Goal: Communication & Community: Participate in discussion

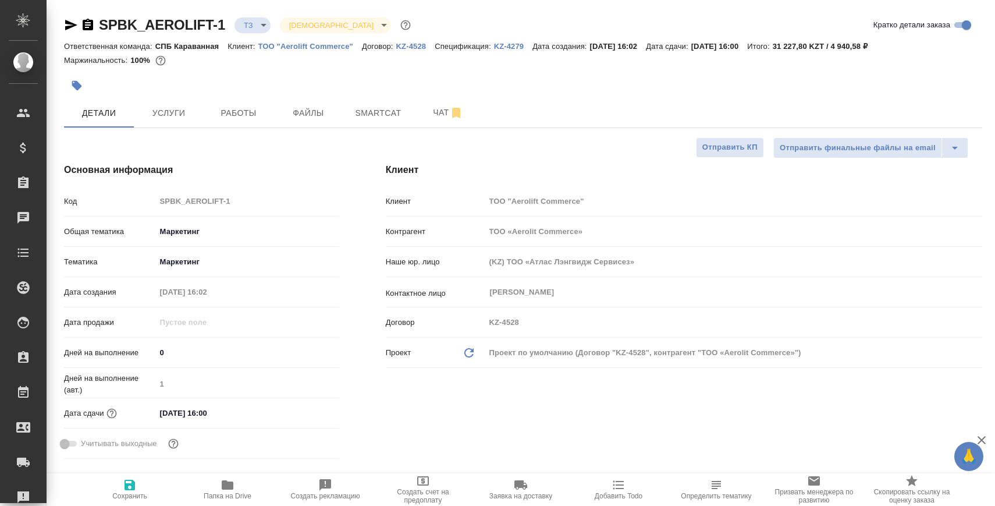
select select "RU"
click at [427, 114] on span "Чат" at bounding box center [448, 112] width 56 height 15
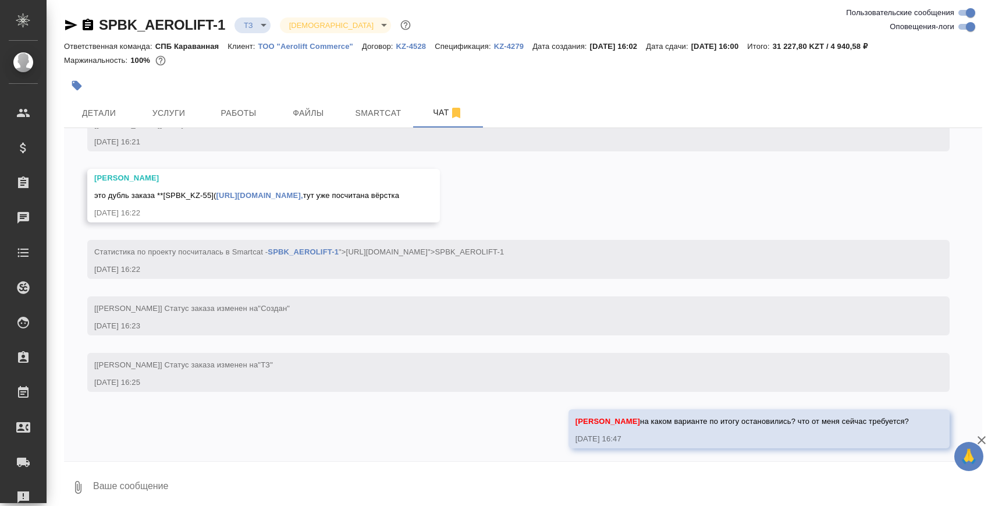
scroll to position [1144, 0]
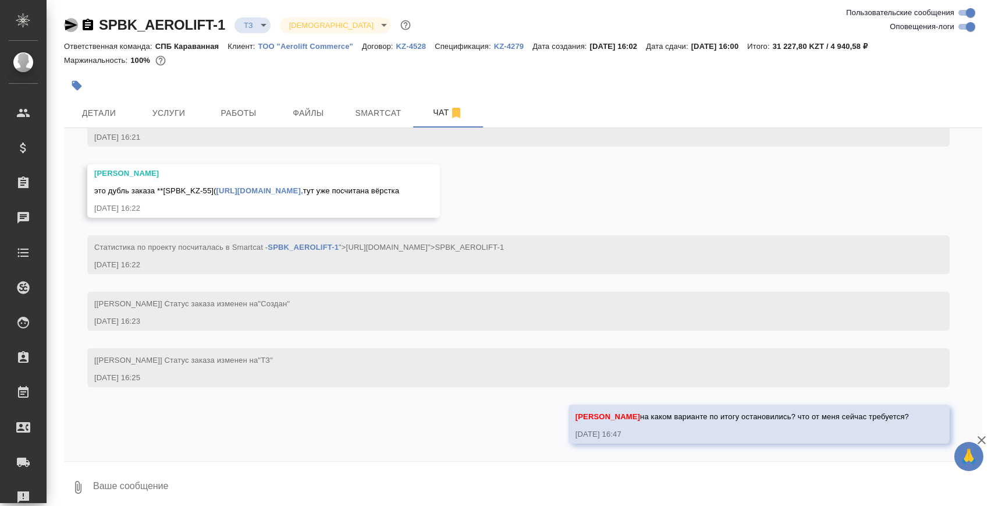
click at [69, 24] on icon "button" at bounding box center [71, 25] width 14 height 14
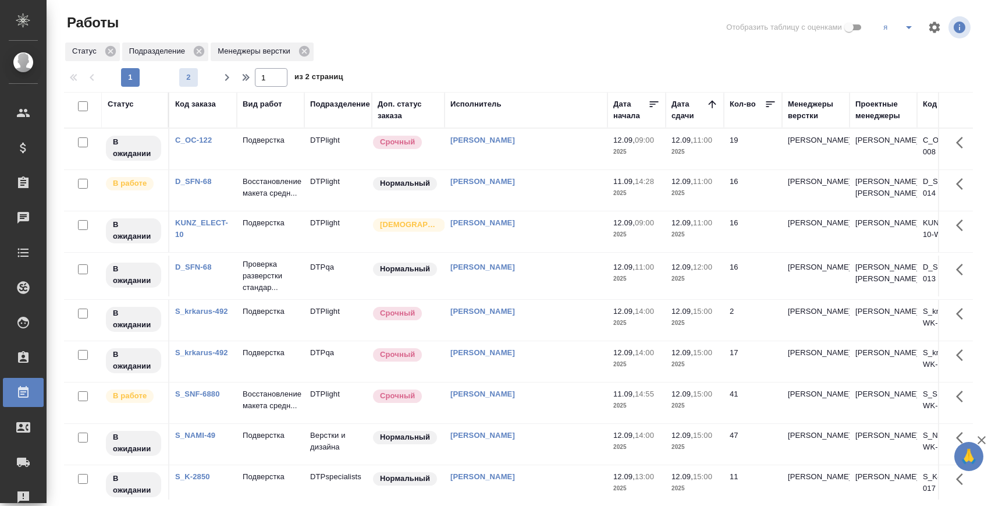
click at [188, 75] on span "2" at bounding box center [188, 78] width 19 height 12
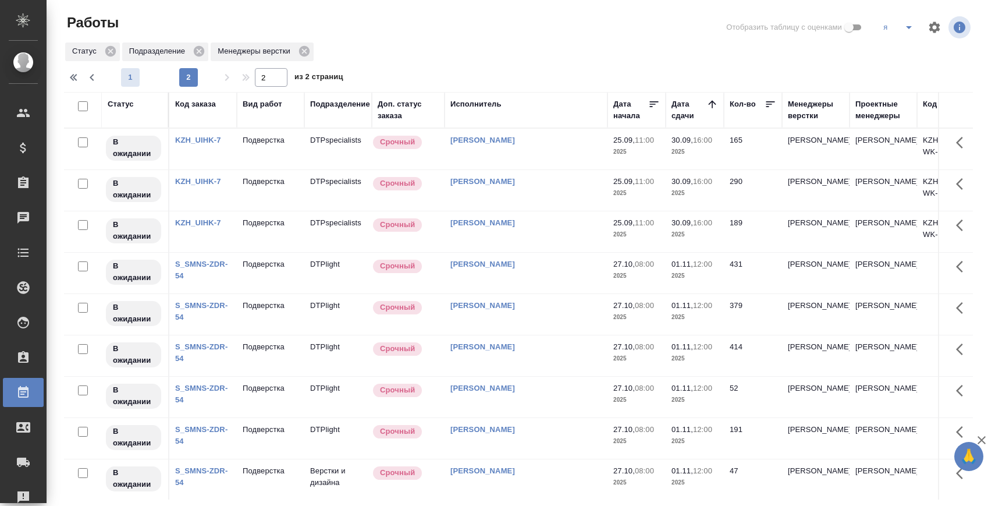
click at [124, 77] on span "1" at bounding box center [130, 78] width 19 height 12
type input "1"
